Goal: Task Accomplishment & Management: Complete application form

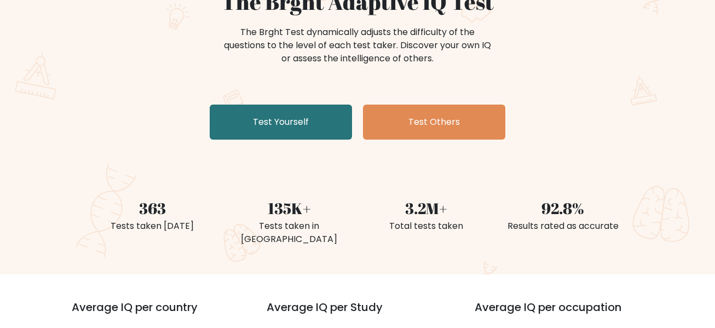
scroll to position [120, 0]
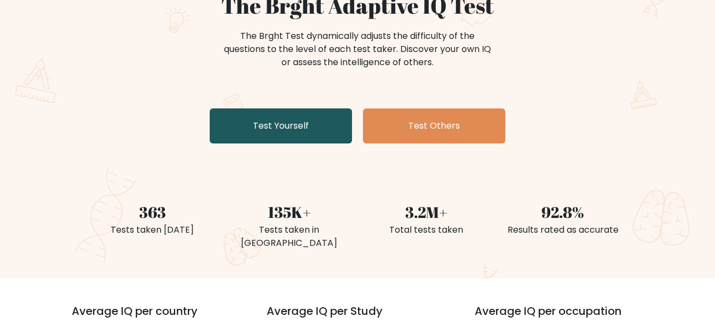
click at [272, 131] on link "Test Yourself" at bounding box center [281, 125] width 142 height 35
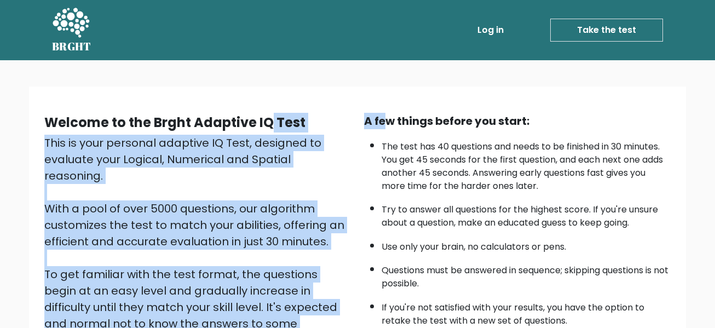
drag, startPoint x: 0, startPoint y: 0, endPoint x: 423, endPoint y: 113, distance: 438.1
click at [423, 113] on div "Welcome to the Brght Adaptive IQ Test This is your personal adaptive IQ Test, d…" at bounding box center [357, 259] width 639 height 293
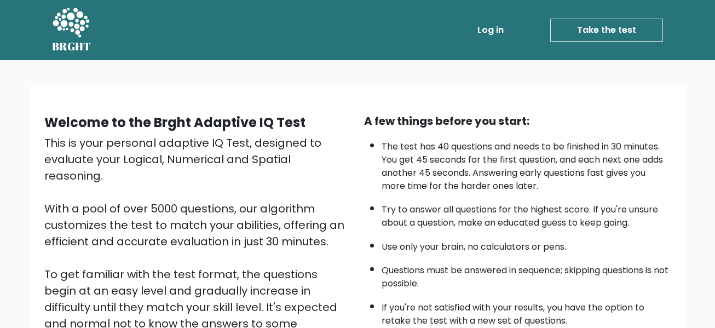
click at [633, 114] on div "A few things before you start:" at bounding box center [517, 121] width 307 height 16
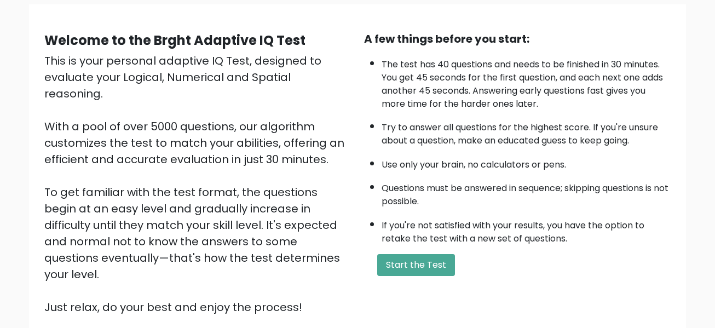
scroll to position [85, 0]
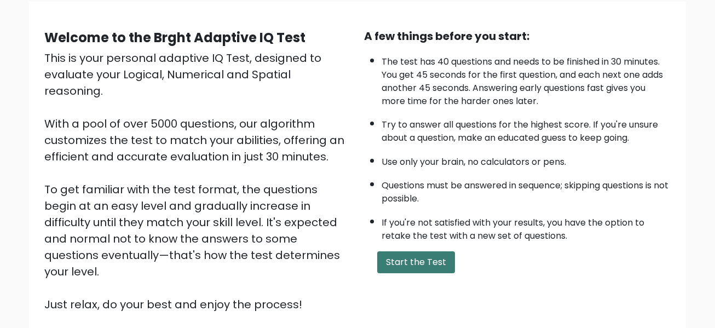
click at [424, 261] on button "Start the Test" at bounding box center [416, 262] width 78 height 22
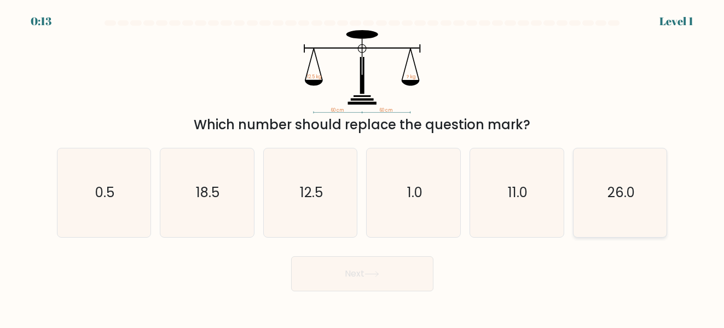
click at [631, 195] on text "26.0" at bounding box center [621, 193] width 27 height 18
click at [363, 167] on input "f. 26.0" at bounding box center [362, 165] width 1 height 3
radio input "true"
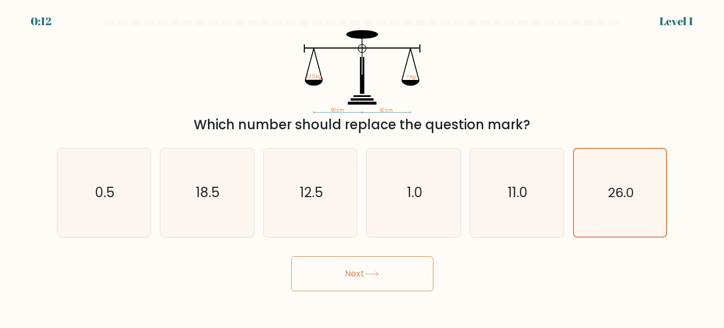
click at [404, 273] on button "Next" at bounding box center [362, 273] width 142 height 35
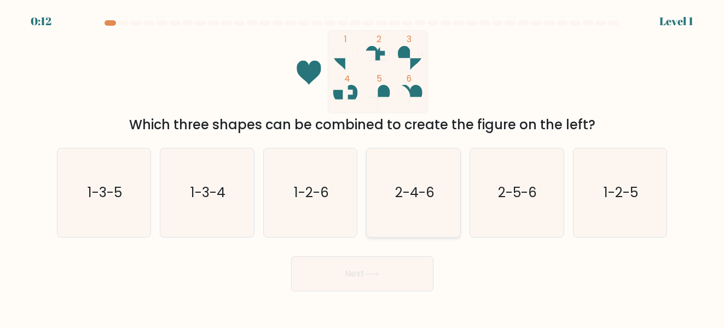
click at [430, 203] on icon "2-4-6" at bounding box center [414, 192] width 89 height 89
click at [363, 167] on input "d. 2-4-6" at bounding box center [362, 165] width 1 height 3
radio input "true"
click at [364, 271] on button "Next" at bounding box center [362, 273] width 142 height 35
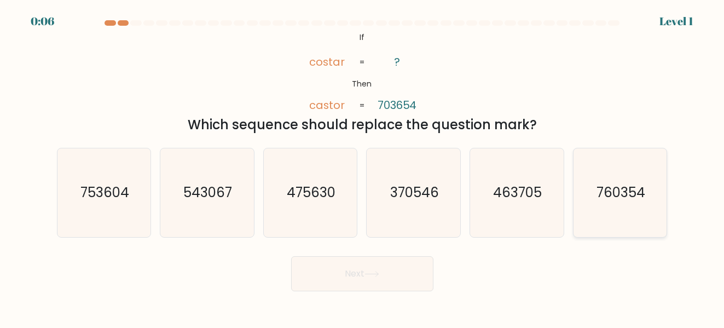
click at [623, 199] on text "760354" at bounding box center [621, 193] width 49 height 18
click at [363, 167] on input "f. 760354" at bounding box center [362, 165] width 1 height 3
radio input "true"
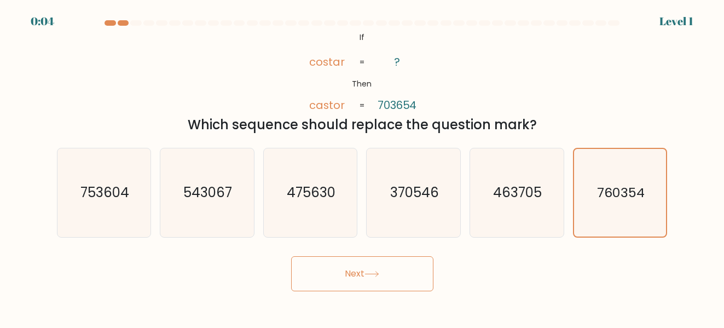
click at [417, 270] on button "Next" at bounding box center [362, 273] width 142 height 35
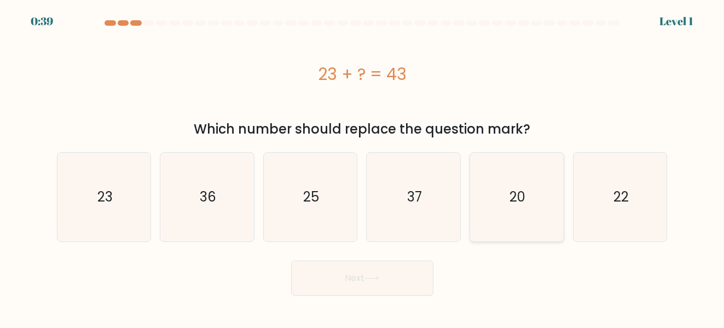
click at [525, 192] on text "20" at bounding box center [518, 197] width 16 height 18
click at [363, 167] on input "e. 20" at bounding box center [362, 165] width 1 height 3
radio input "true"
click at [379, 281] on icon at bounding box center [372, 278] width 15 height 6
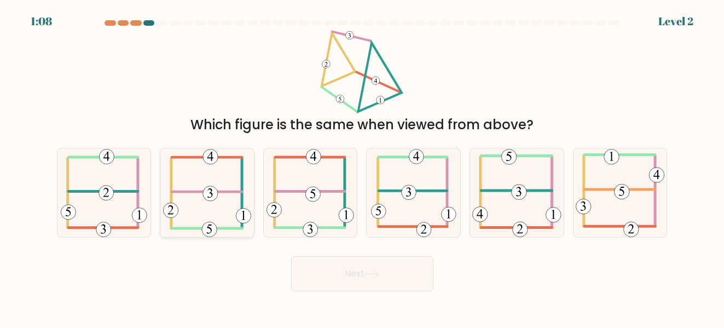
click at [205, 186] on icon at bounding box center [207, 192] width 88 height 89
click at [362, 167] on input "b." at bounding box center [362, 165] width 1 height 3
radio input "true"
click at [340, 269] on button "Next" at bounding box center [362, 273] width 142 height 35
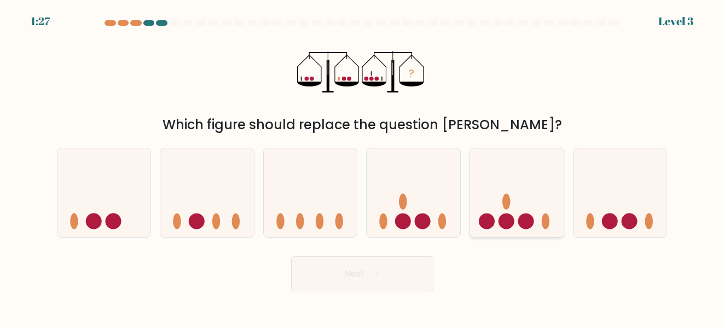
click at [520, 206] on icon at bounding box center [517, 192] width 94 height 77
click at [363, 167] on input "e." at bounding box center [362, 165] width 1 height 3
radio input "true"
click at [366, 288] on button "Next" at bounding box center [362, 273] width 142 height 35
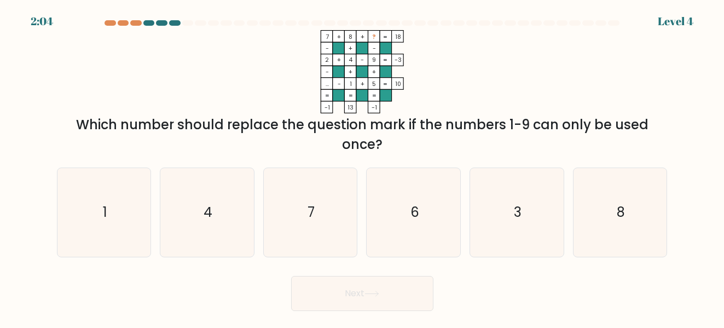
drag, startPoint x: 366, startPoint y: 288, endPoint x: 418, endPoint y: 164, distance: 134.0
click at [418, 164] on form at bounding box center [362, 165] width 724 height 291
click at [433, 232] on icon "6" at bounding box center [414, 212] width 89 height 89
click at [363, 167] on input "d. 6" at bounding box center [362, 165] width 1 height 3
radio input "true"
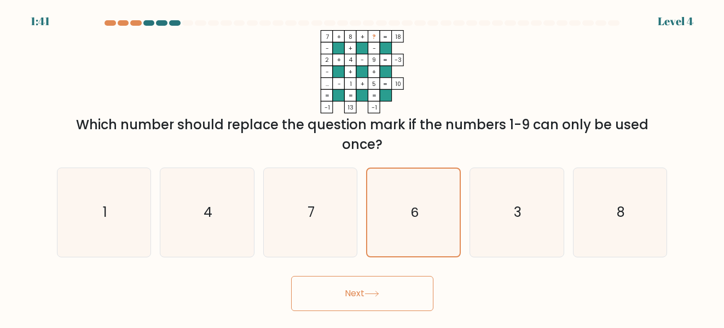
click at [408, 290] on button "Next" at bounding box center [362, 293] width 142 height 35
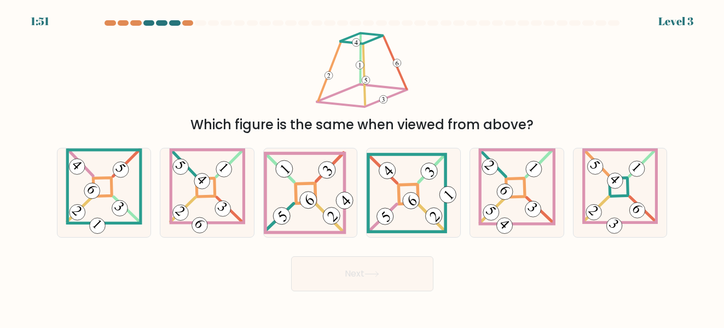
drag, startPoint x: 408, startPoint y: 290, endPoint x: 573, endPoint y: 243, distance: 170.9
click at [573, 243] on form at bounding box center [362, 155] width 724 height 271
click at [401, 197] on 271 at bounding box center [409, 194] width 20 height 20
click at [363, 167] on input "d." at bounding box center [362, 165] width 1 height 3
radio input "true"
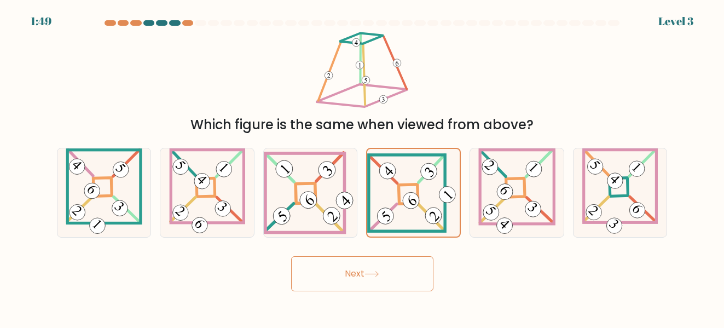
click at [389, 273] on button "Next" at bounding box center [362, 273] width 142 height 35
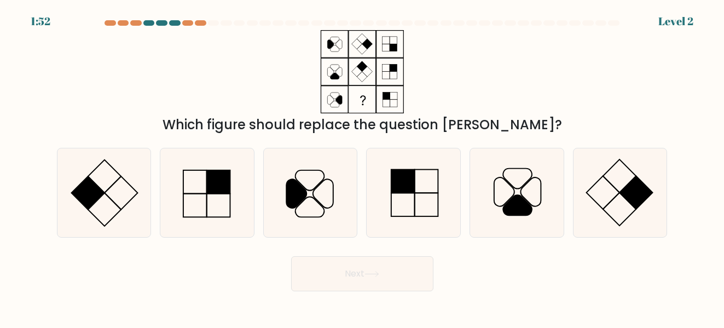
drag, startPoint x: 336, startPoint y: 48, endPoint x: 345, endPoint y: 58, distance: 13.6
click at [345, 58] on icon at bounding box center [362, 71] width 137 height 83
click at [126, 198] on icon at bounding box center [104, 192] width 89 height 89
click at [362, 167] on input "a." at bounding box center [362, 165] width 1 height 3
radio input "true"
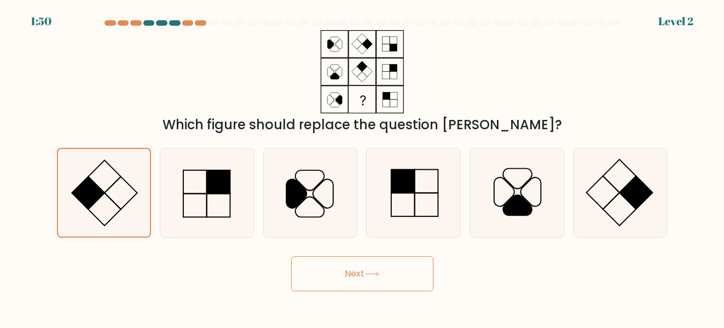
click at [335, 275] on button "Next" at bounding box center [362, 273] width 142 height 35
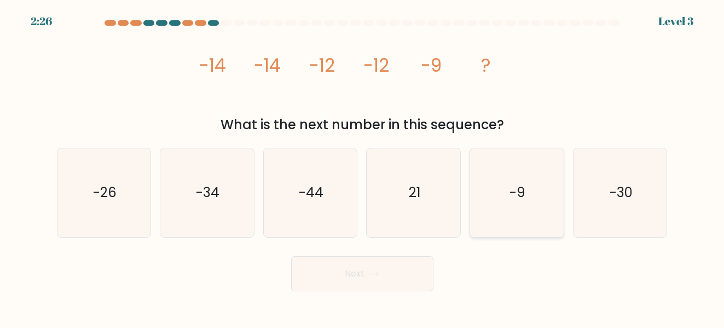
click at [524, 198] on text "-9" at bounding box center [518, 193] width 16 height 18
click at [363, 167] on input "e. -9" at bounding box center [362, 165] width 1 height 3
radio input "true"
click at [408, 259] on button "Next" at bounding box center [362, 273] width 142 height 35
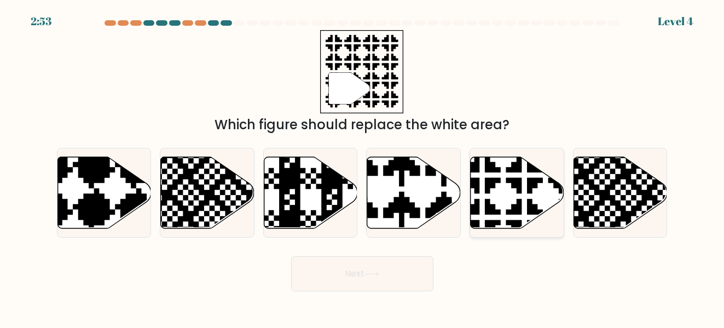
click at [498, 195] on icon at bounding box center [518, 193] width 94 height 72
click at [363, 167] on input "e." at bounding box center [362, 165] width 1 height 3
radio input "true"
click at [416, 278] on button "Next" at bounding box center [362, 273] width 142 height 35
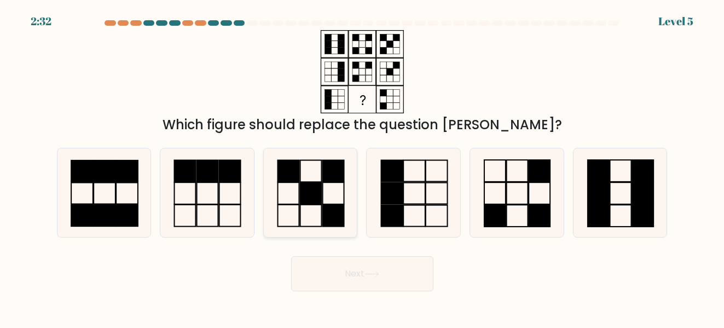
click at [307, 194] on rect at bounding box center [311, 193] width 21 height 22
click at [362, 167] on input "c." at bounding box center [362, 165] width 1 height 3
radio input "true"
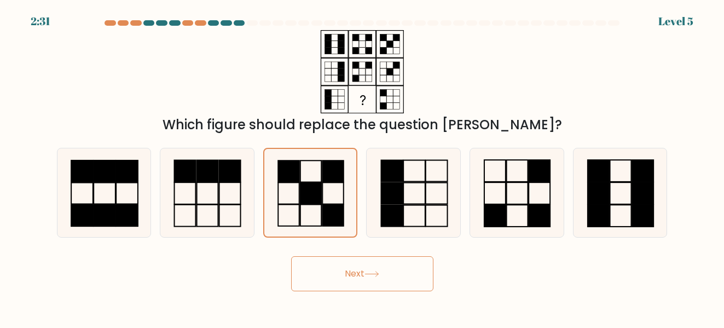
click at [334, 272] on button "Next" at bounding box center [362, 273] width 142 height 35
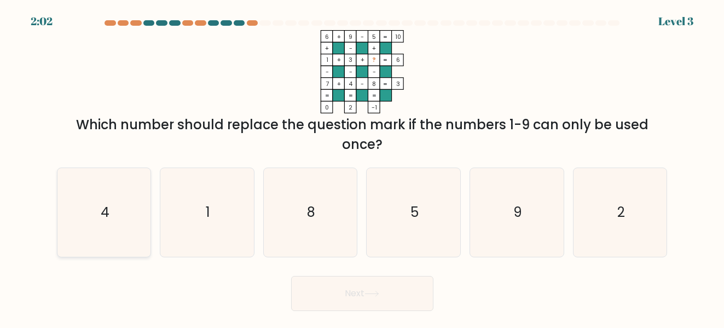
click at [97, 212] on icon "4" at bounding box center [104, 212] width 89 height 89
click at [362, 167] on input "a. 4" at bounding box center [362, 165] width 1 height 3
radio input "true"
click at [344, 296] on button "Next" at bounding box center [362, 293] width 142 height 35
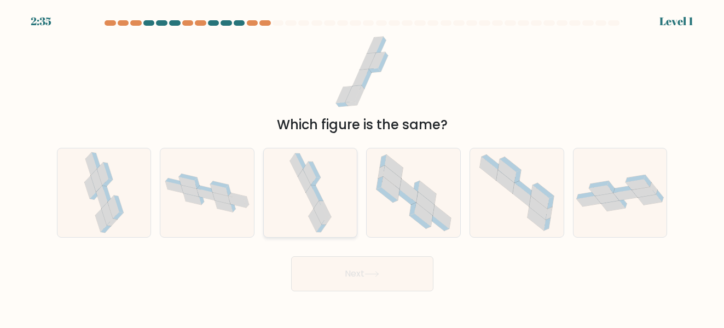
click at [320, 204] on icon at bounding box center [325, 209] width 12 height 16
click at [362, 167] on input "c." at bounding box center [362, 165] width 1 height 3
radio input "true"
click at [363, 274] on button "Next" at bounding box center [362, 273] width 142 height 35
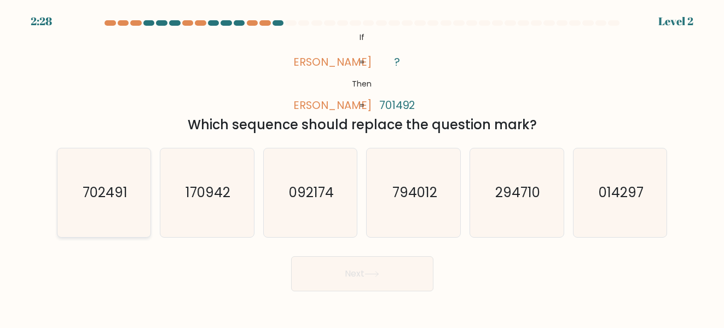
click at [111, 198] on text "702491" at bounding box center [104, 193] width 45 height 18
click at [362, 167] on input "a. 702491" at bounding box center [362, 165] width 1 height 3
radio input "true"
click at [343, 270] on button "Next" at bounding box center [362, 273] width 142 height 35
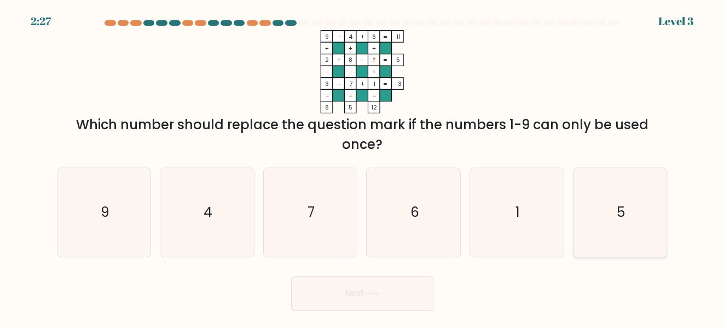
click at [621, 199] on icon "5" at bounding box center [620, 212] width 89 height 89
click at [363, 167] on input "f. 5" at bounding box center [362, 165] width 1 height 3
radio input "true"
click at [418, 287] on button "Next" at bounding box center [362, 293] width 142 height 35
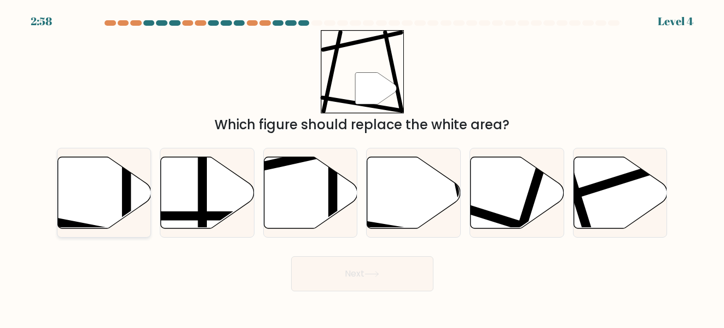
click at [126, 182] on line at bounding box center [126, 155] width 0 height 188
click at [362, 167] on input "a." at bounding box center [362, 165] width 1 height 3
radio input "true"
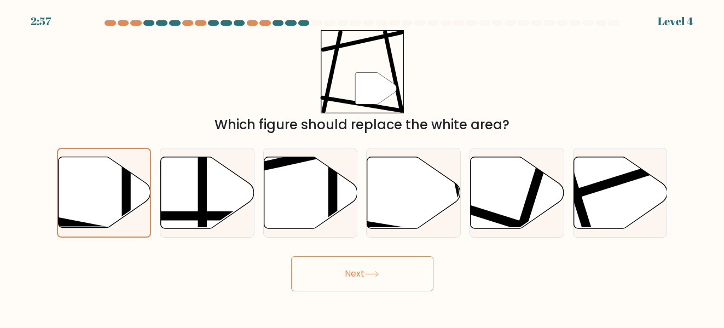
click at [337, 263] on button "Next" at bounding box center [362, 273] width 142 height 35
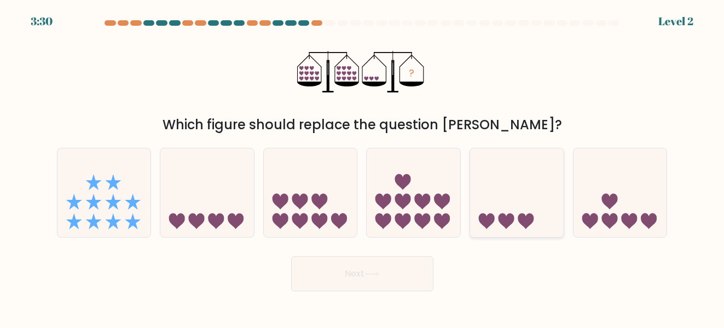
click at [509, 217] on icon at bounding box center [507, 221] width 16 height 16
click at [363, 167] on input "e." at bounding box center [362, 165] width 1 height 3
radio input "true"
click at [392, 265] on button "Next" at bounding box center [362, 273] width 142 height 35
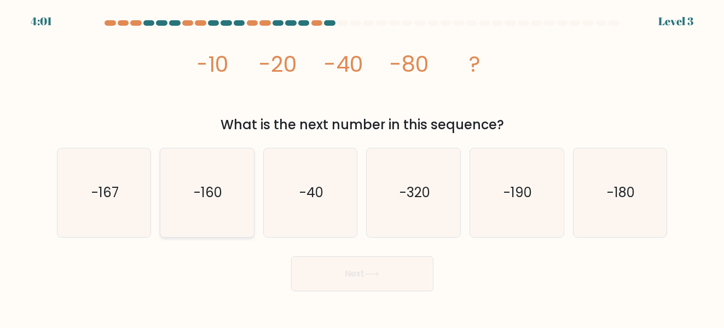
click at [167, 201] on icon "-160" at bounding box center [207, 192] width 89 height 89
click at [362, 167] on input "b. -160" at bounding box center [362, 165] width 1 height 3
radio input "true"
click at [359, 272] on button "Next" at bounding box center [362, 273] width 142 height 35
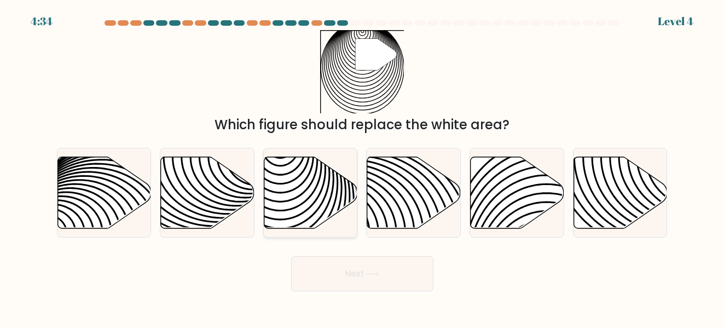
click at [279, 176] on icon at bounding box center [311, 193] width 94 height 72
click at [362, 167] on input "c." at bounding box center [362, 165] width 1 height 3
radio input "true"
click at [368, 273] on icon at bounding box center [372, 274] width 15 height 6
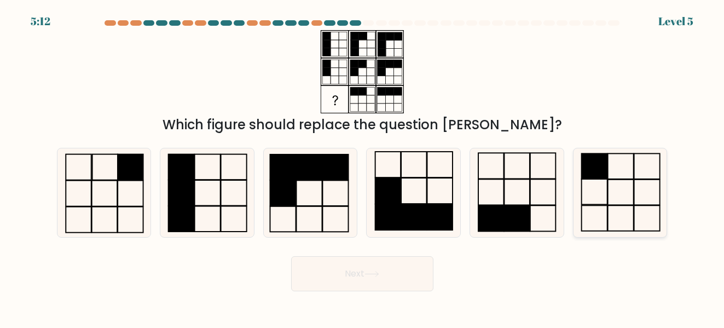
click at [628, 161] on icon at bounding box center [620, 192] width 89 height 89
click at [363, 164] on input "f." at bounding box center [362, 165] width 1 height 3
radio input "true"
click at [411, 277] on button "Next" at bounding box center [362, 273] width 142 height 35
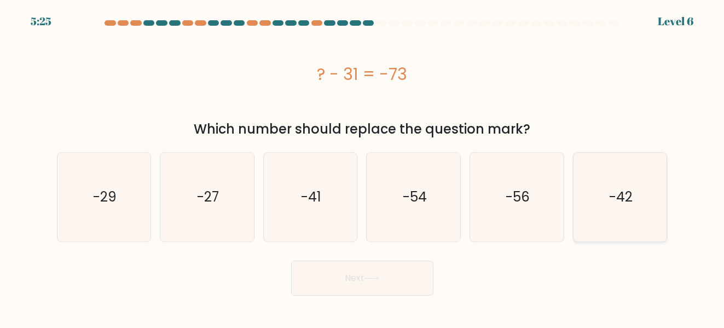
click at [626, 203] on text "-42" at bounding box center [621, 197] width 24 height 18
click at [363, 167] on input "f. -42" at bounding box center [362, 165] width 1 height 3
radio input "true"
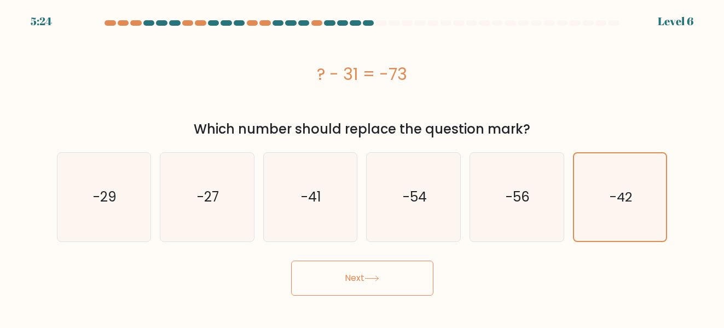
click at [415, 272] on button "Next" at bounding box center [362, 278] width 142 height 35
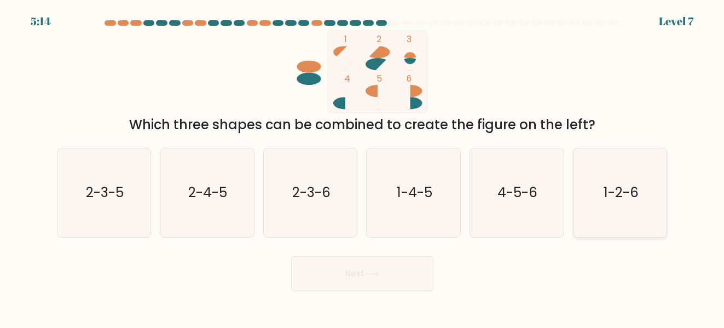
click at [624, 226] on icon "1-2-6" at bounding box center [620, 192] width 89 height 89
click at [363, 167] on input "f. 1-2-6" at bounding box center [362, 165] width 1 height 3
radio input "true"
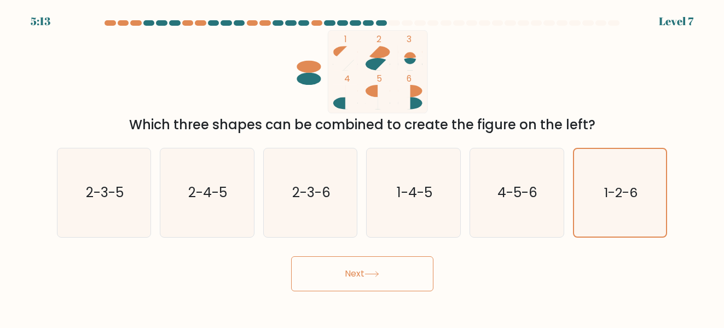
click at [378, 270] on button "Next" at bounding box center [362, 273] width 142 height 35
click at [348, 286] on button "Next" at bounding box center [362, 273] width 142 height 35
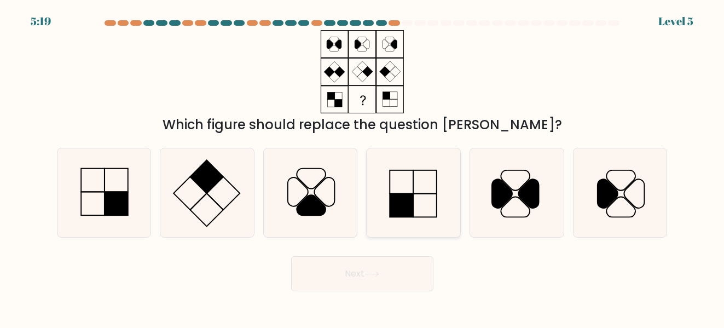
click at [406, 207] on rect at bounding box center [402, 206] width 24 height 24
click at [363, 167] on input "d." at bounding box center [362, 165] width 1 height 3
radio input "true"
click at [346, 269] on button "Next" at bounding box center [362, 273] width 142 height 35
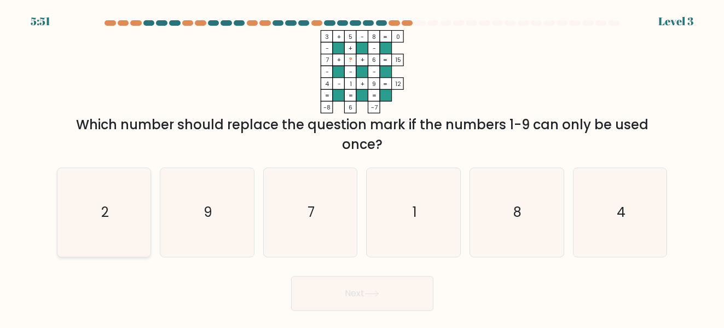
click at [124, 213] on icon "2" at bounding box center [104, 212] width 89 height 89
click at [362, 167] on input "a. 2" at bounding box center [362, 165] width 1 height 3
radio input "true"
click at [384, 287] on button "Next" at bounding box center [362, 293] width 142 height 35
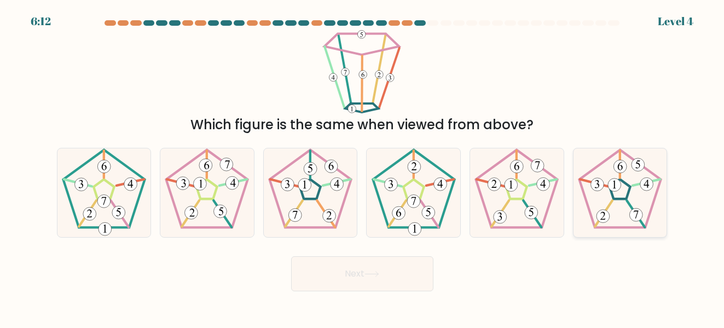
click at [625, 195] on icon at bounding box center [620, 192] width 89 height 89
click at [363, 167] on input "f." at bounding box center [362, 165] width 1 height 3
radio input "true"
click at [355, 289] on button "Next" at bounding box center [362, 273] width 142 height 35
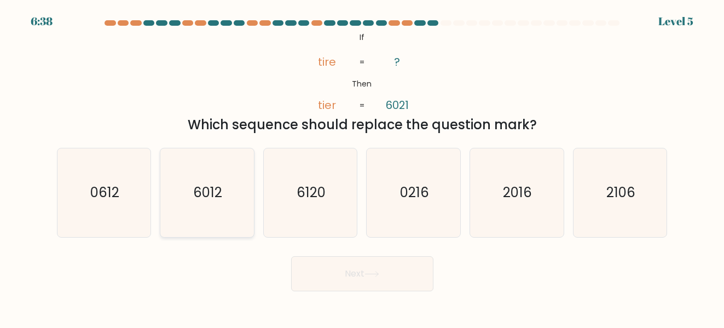
click at [213, 170] on icon "6012" at bounding box center [207, 192] width 89 height 89
click at [362, 167] on input "b. 6012" at bounding box center [362, 165] width 1 height 3
radio input "true"
click at [336, 279] on button "Next" at bounding box center [362, 273] width 142 height 35
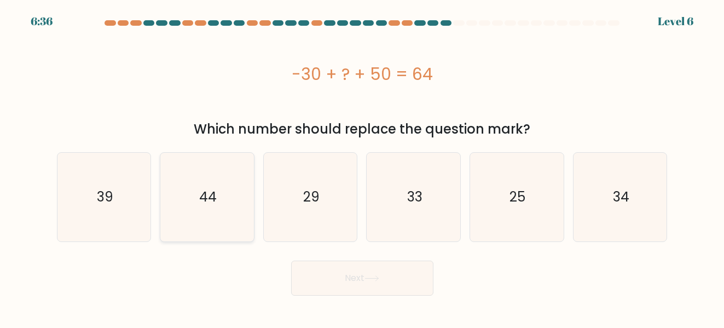
click at [235, 183] on icon "44" at bounding box center [207, 197] width 89 height 89
click at [362, 167] on input "b. 44" at bounding box center [362, 165] width 1 height 3
radio input "true"
click at [403, 279] on button "Next" at bounding box center [362, 278] width 142 height 35
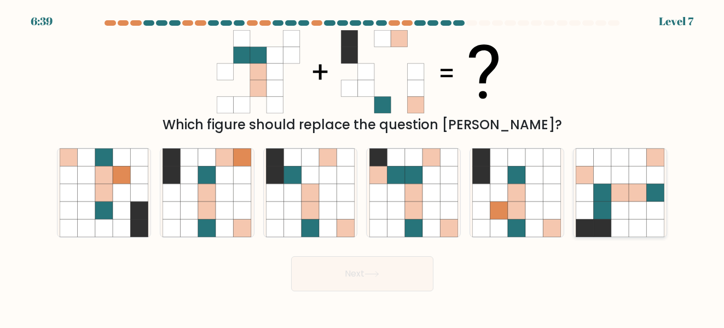
click at [588, 199] on icon at bounding box center [585, 193] width 18 height 18
click at [363, 167] on input "f." at bounding box center [362, 165] width 1 height 3
radio input "true"
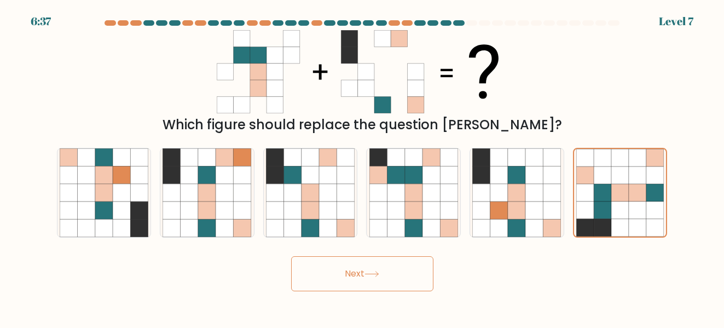
click at [340, 276] on button "Next" at bounding box center [362, 273] width 142 height 35
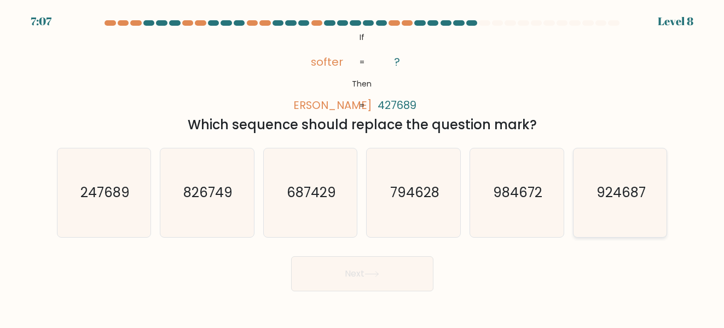
click at [592, 192] on icon "924687" at bounding box center [620, 192] width 89 height 89
click at [363, 167] on input "f. 924687" at bounding box center [362, 165] width 1 height 3
radio input "true"
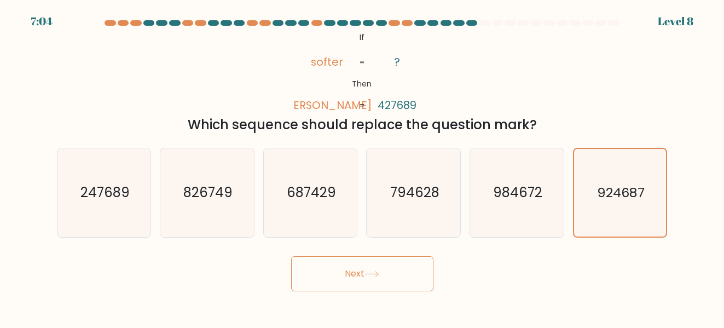
click at [365, 264] on button "Next" at bounding box center [362, 273] width 142 height 35
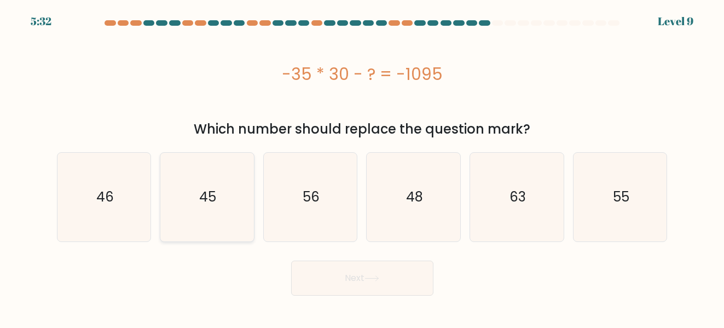
click at [218, 200] on icon "45" at bounding box center [207, 197] width 89 height 89
click at [362, 167] on input "b. 45" at bounding box center [362, 165] width 1 height 3
radio input "true"
click at [346, 284] on button "Next" at bounding box center [362, 278] width 142 height 35
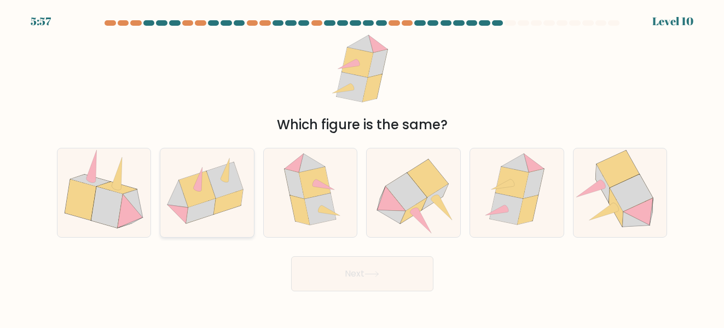
click at [222, 181] on icon at bounding box center [224, 181] width 37 height 36
click at [362, 167] on input "b." at bounding box center [362, 165] width 1 height 3
radio input "true"
click at [358, 278] on button "Next" at bounding box center [362, 273] width 142 height 35
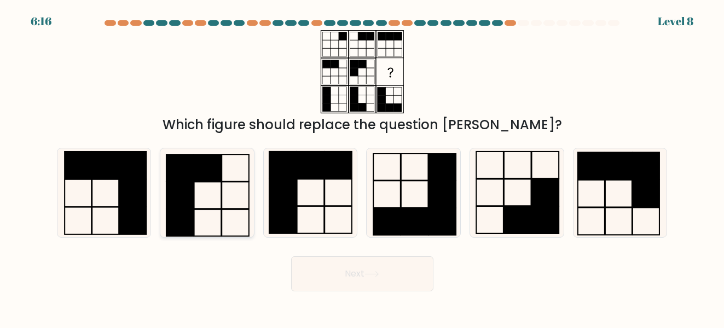
click at [199, 182] on rect at bounding box center [207, 195] width 27 height 27
click at [362, 167] on input "b." at bounding box center [362, 165] width 1 height 3
radio input "true"
click at [358, 281] on button "Next" at bounding box center [362, 273] width 142 height 35
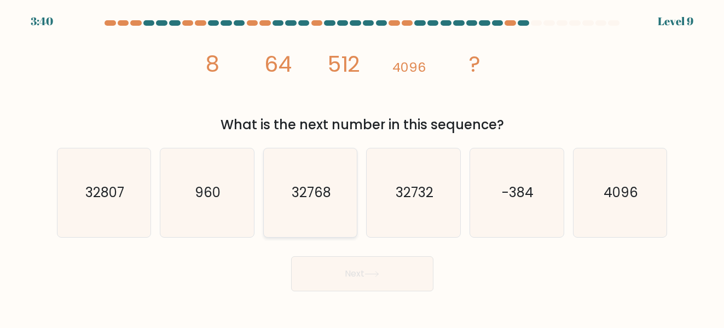
click at [293, 221] on icon "32768" at bounding box center [310, 192] width 89 height 89
click at [362, 167] on input "c. 32768" at bounding box center [362, 165] width 1 height 3
radio input "true"
click at [354, 280] on button "Next" at bounding box center [362, 273] width 142 height 35
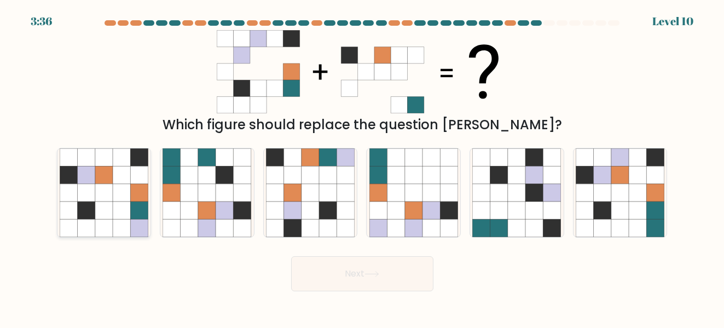
click at [99, 164] on icon at bounding box center [104, 158] width 18 height 18
click at [362, 164] on input "a." at bounding box center [362, 165] width 1 height 3
radio input "true"
click at [363, 281] on button "Next" at bounding box center [362, 273] width 142 height 35
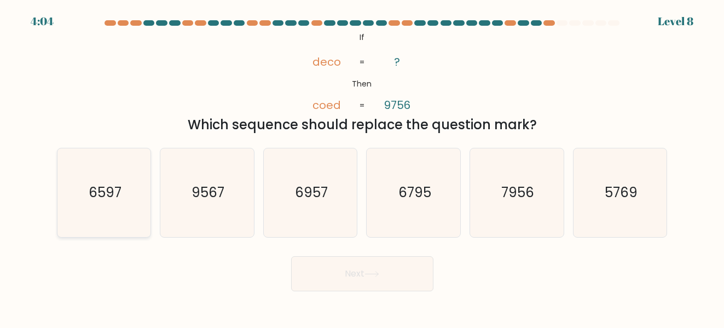
click at [80, 203] on icon "6597" at bounding box center [104, 192] width 89 height 89
click at [362, 167] on input "a. 6597" at bounding box center [362, 165] width 1 height 3
radio input "true"
click at [386, 280] on button "Next" at bounding box center [362, 273] width 142 height 35
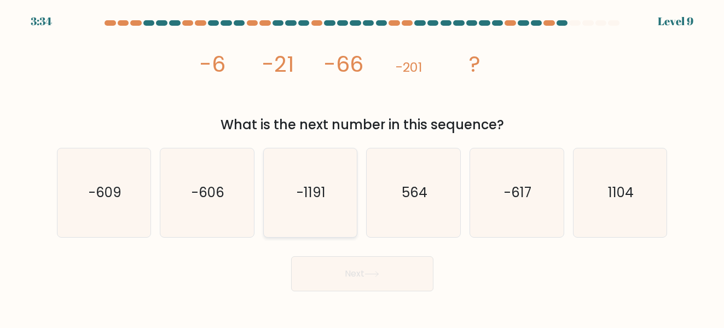
click at [300, 201] on text "-1191" at bounding box center [311, 193] width 29 height 18
click at [362, 167] on input "c. -1191" at bounding box center [362, 165] width 1 height 3
radio input "true"
click at [353, 272] on button "Next" at bounding box center [362, 273] width 142 height 35
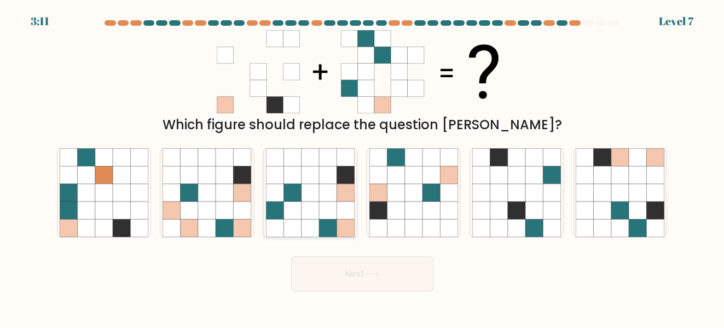
click at [287, 215] on icon at bounding box center [293, 210] width 18 height 18
click at [362, 167] on input "c." at bounding box center [362, 165] width 1 height 3
radio input "true"
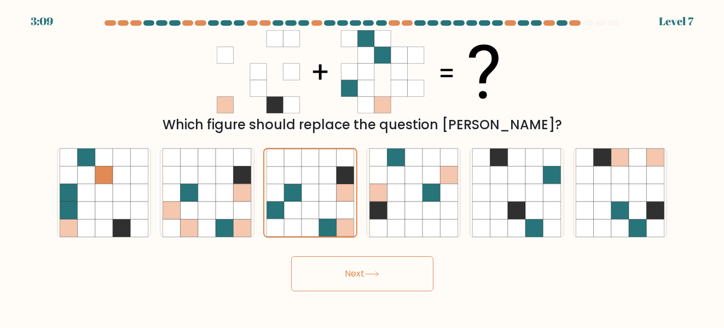
click at [342, 273] on button "Next" at bounding box center [362, 273] width 142 height 35
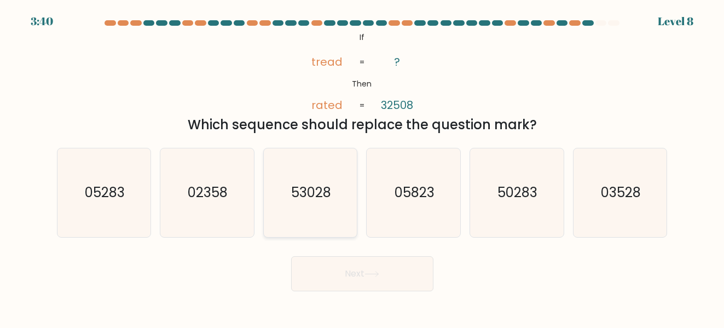
click at [305, 187] on text "53028" at bounding box center [311, 193] width 40 height 18
click at [362, 167] on input "c. 53028" at bounding box center [362, 165] width 1 height 3
radio input "true"
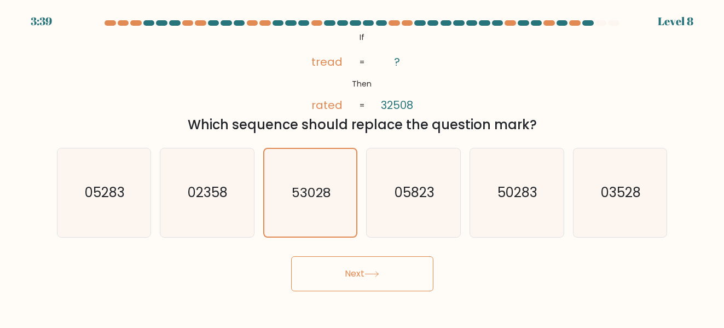
click at [330, 276] on button "Next" at bounding box center [362, 273] width 142 height 35
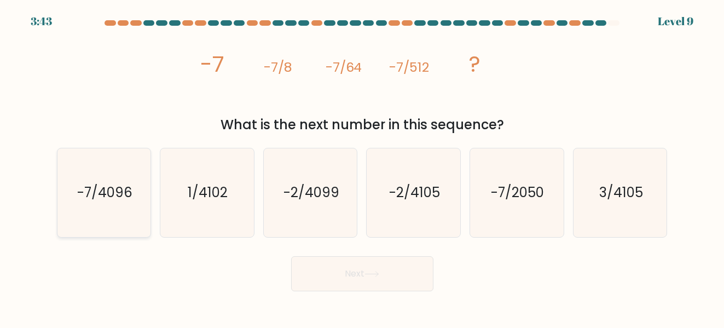
click at [112, 181] on icon "-7/4096" at bounding box center [104, 192] width 89 height 89
click at [362, 167] on input "a. -7/4096" at bounding box center [362, 165] width 1 height 3
radio input "true"
click at [351, 281] on button "Next" at bounding box center [362, 273] width 142 height 35
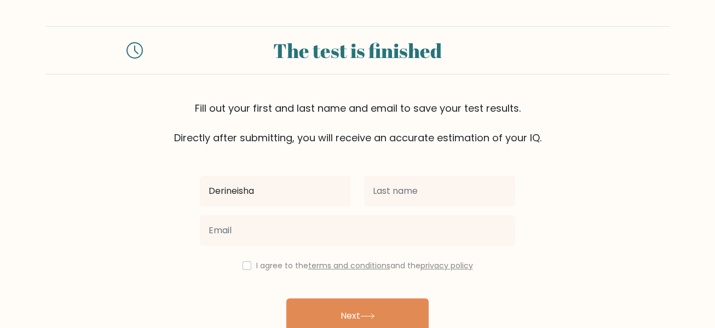
type input "Derineisha"
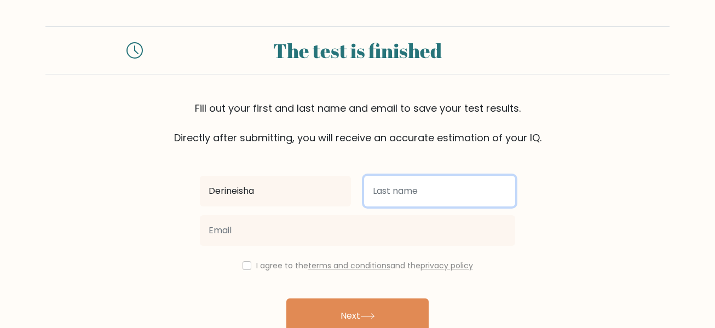
click at [381, 191] on input "text" at bounding box center [439, 191] width 151 height 31
type input "l"
type input "[PERSON_NAME]"
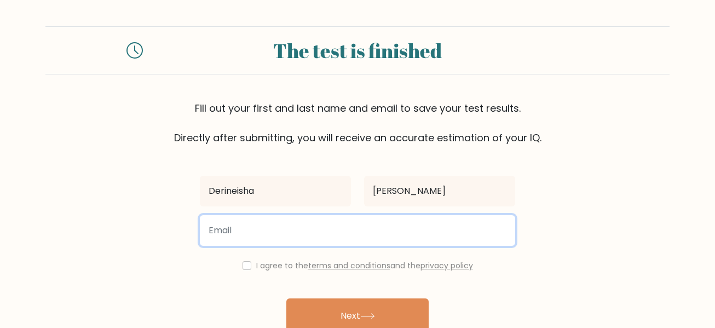
click at [306, 232] on input "email" at bounding box center [357, 230] width 315 height 31
type input "m"
type input "ms_sketta_88@yahoo.com"
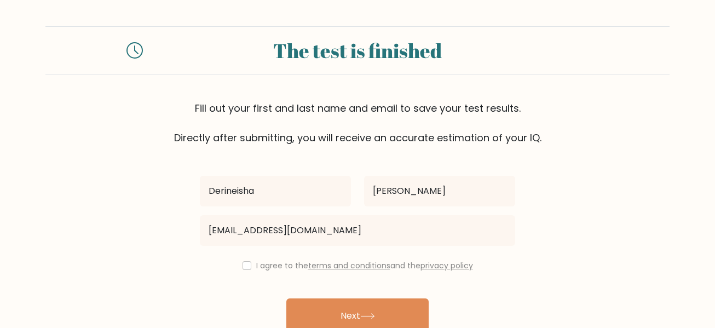
click at [240, 260] on div "I agree to the terms and conditions and the privacy policy" at bounding box center [357, 265] width 328 height 13
click at [243, 264] on input "checkbox" at bounding box center [247, 265] width 9 height 9
checkbox input "true"
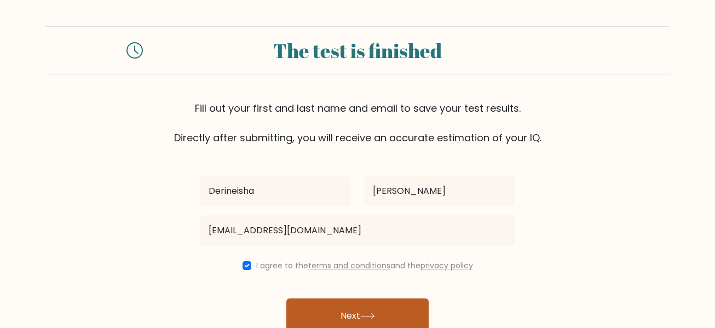
click at [337, 306] on button "Next" at bounding box center [357, 315] width 142 height 35
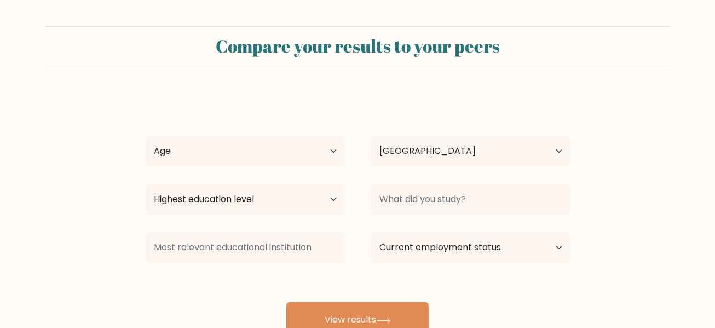
select select "US"
click at [302, 149] on select "Age Under 18 years old 18-24 years old 25-34 years old 35-44 years old 45-54 ye…" at bounding box center [244, 151] width 199 height 31
select select "35_44"
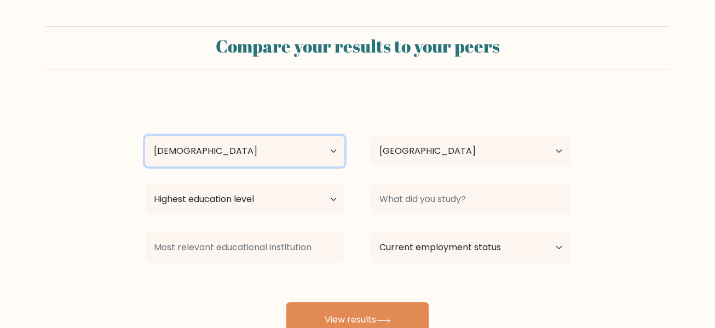
click at [145, 136] on select "Age Under 18 years old 18-24 years old 25-34 years old 35-44 years old 45-54 ye…" at bounding box center [244, 151] width 199 height 31
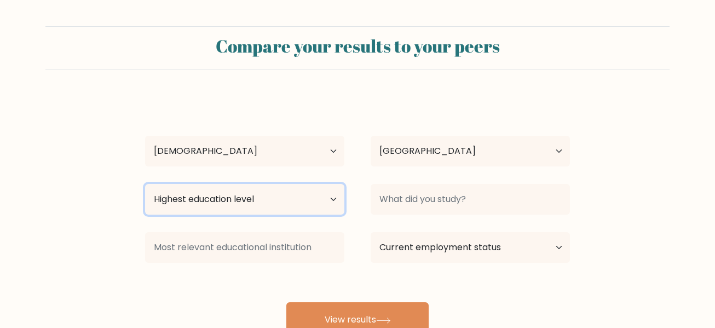
click at [268, 198] on select "Highest education level No schooling Primary Lower Secondary Upper Secondary Oc…" at bounding box center [244, 199] width 199 height 31
select select "occupation_specific"
click at [145, 184] on select "Highest education level No schooling Primary Lower Secondary Upper Secondary Oc…" at bounding box center [244, 199] width 199 height 31
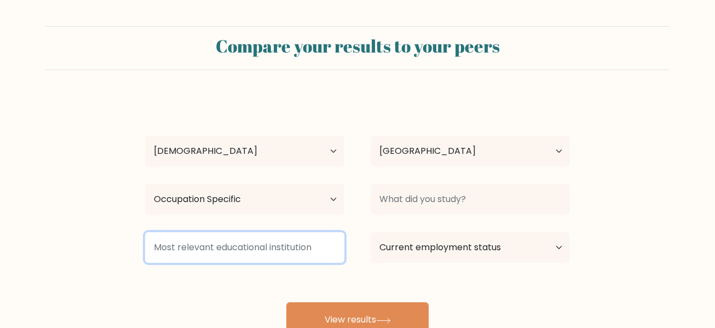
click at [295, 247] on input at bounding box center [244, 247] width 199 height 31
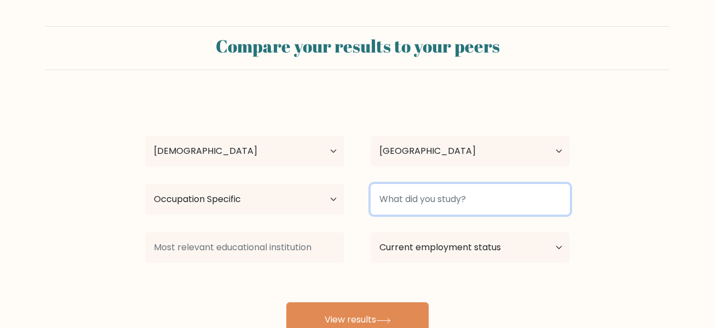
click at [410, 205] on input at bounding box center [470, 199] width 199 height 31
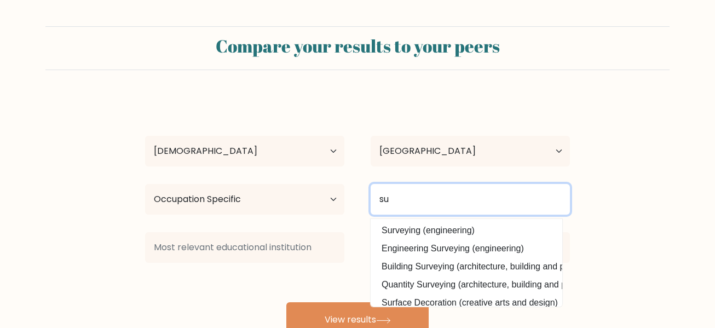
type input "s"
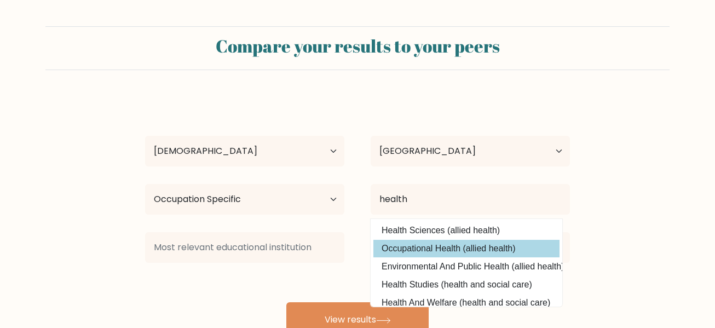
click at [423, 248] on option "Occupational Health (allied health)" at bounding box center [466, 249] width 186 height 18
type input "Occupational Health"
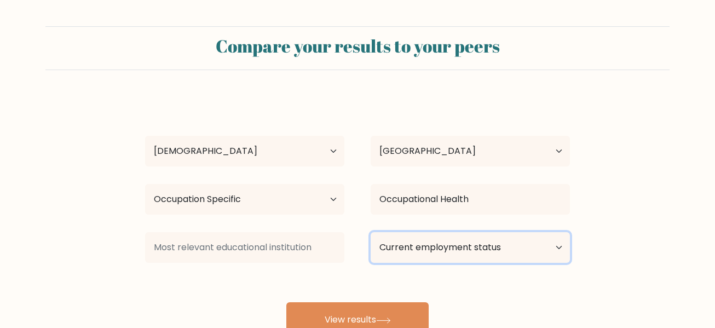
click at [458, 252] on select "Current employment status Employed Student Retired Other / prefer not to answer" at bounding box center [470, 247] width 199 height 31
select select "employed"
click at [371, 232] on select "Current employment status Employed Student Retired Other / prefer not to answer" at bounding box center [470, 247] width 199 height 31
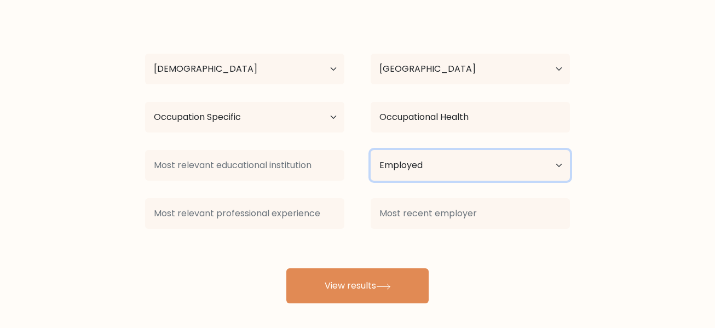
scroll to position [85, 0]
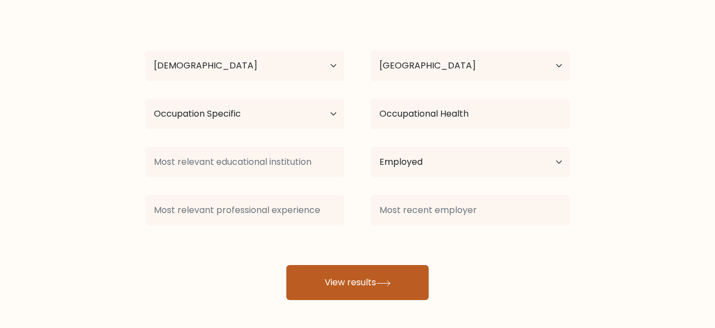
click at [355, 278] on button "View results" at bounding box center [357, 282] width 142 height 35
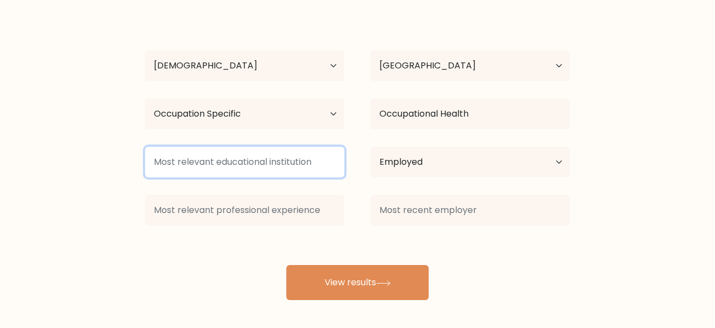
click at [252, 157] on input at bounding box center [244, 162] width 199 height 31
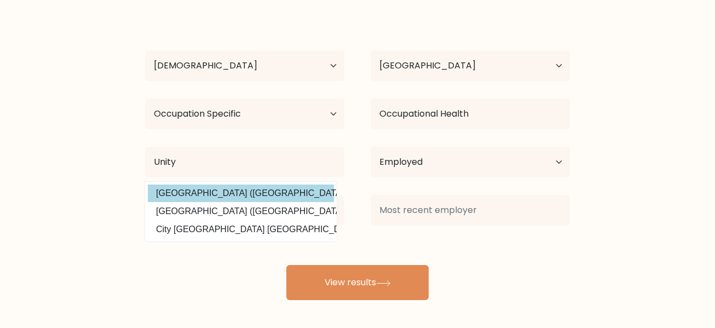
click at [214, 195] on option "Unity University (Ethiopia)" at bounding box center [241, 194] width 186 height 18
type input "Unity University"
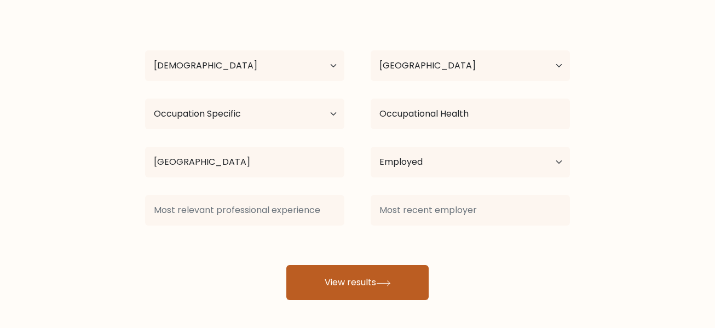
click at [332, 276] on button "View results" at bounding box center [357, 282] width 142 height 35
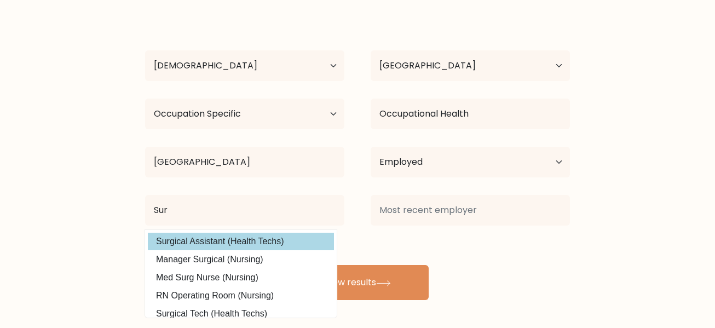
click at [275, 235] on div "Derineisha Lloyd Age Under 18 years old 18-24 years old 25-34 years old 35-44 y…" at bounding box center [358, 155] width 438 height 289
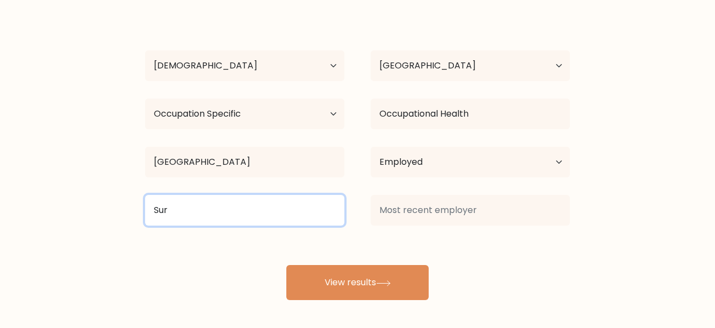
click at [268, 219] on input "Sur" at bounding box center [244, 210] width 199 height 31
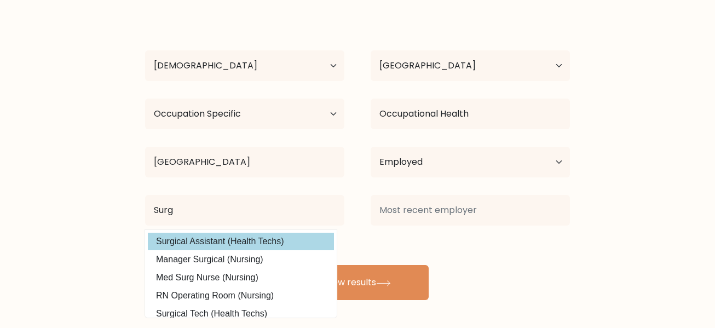
click at [243, 246] on option "Surgical Assistant (Health Techs)" at bounding box center [241, 242] width 186 height 18
type input "Surgical Assistant"
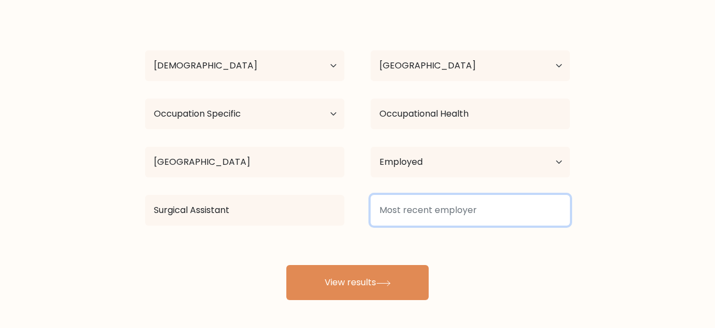
click at [413, 214] on input at bounding box center [470, 210] width 199 height 31
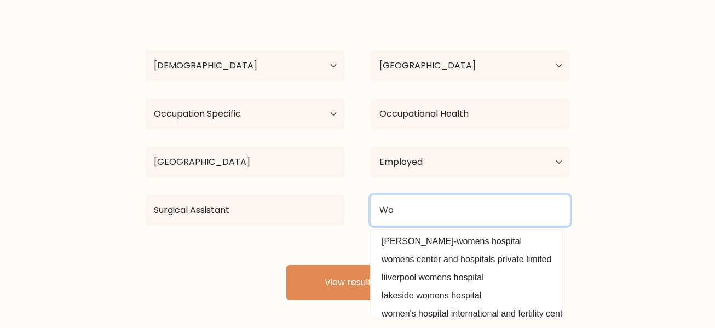
type input "W"
type input "Louisiana Center for eyes"
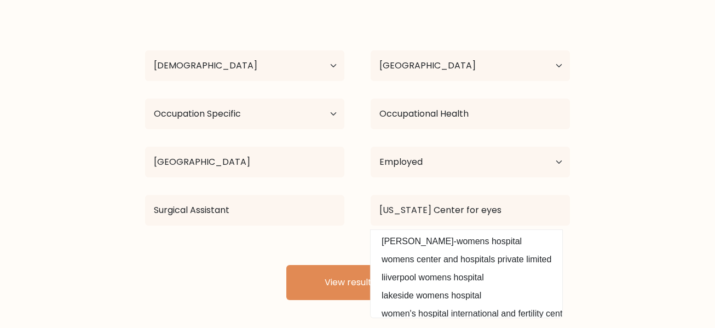
click at [600, 239] on form "Compare your results to your peers Derineisha Lloyd Age Under 18 years old 18-2…" at bounding box center [357, 120] width 715 height 359
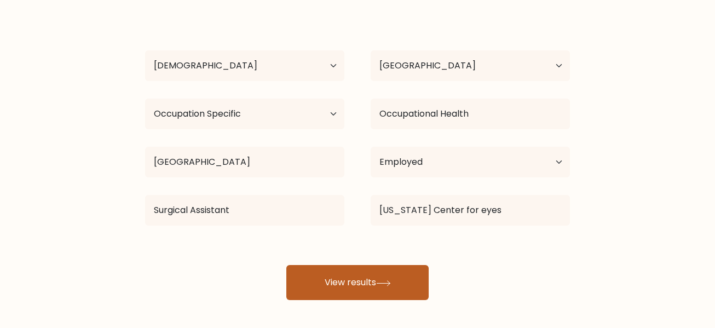
click at [369, 270] on button "View results" at bounding box center [357, 282] width 142 height 35
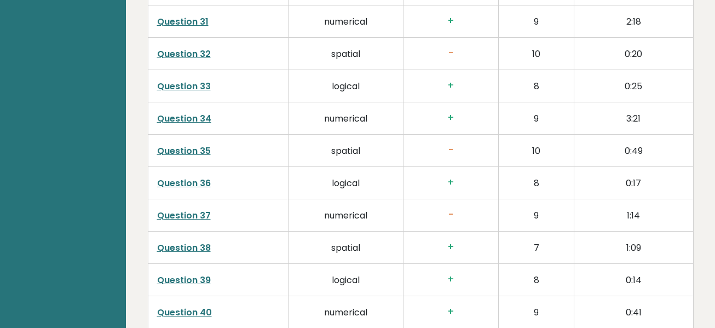
scroll to position [2927, 0]
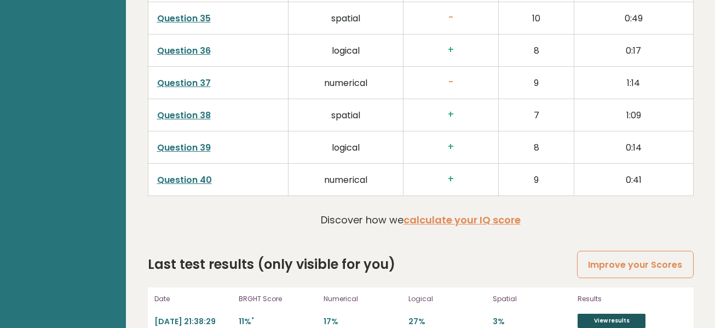
click at [627, 314] on link "View results" at bounding box center [612, 321] width 68 height 14
